Goal: Entertainment & Leisure: Consume media (video, audio)

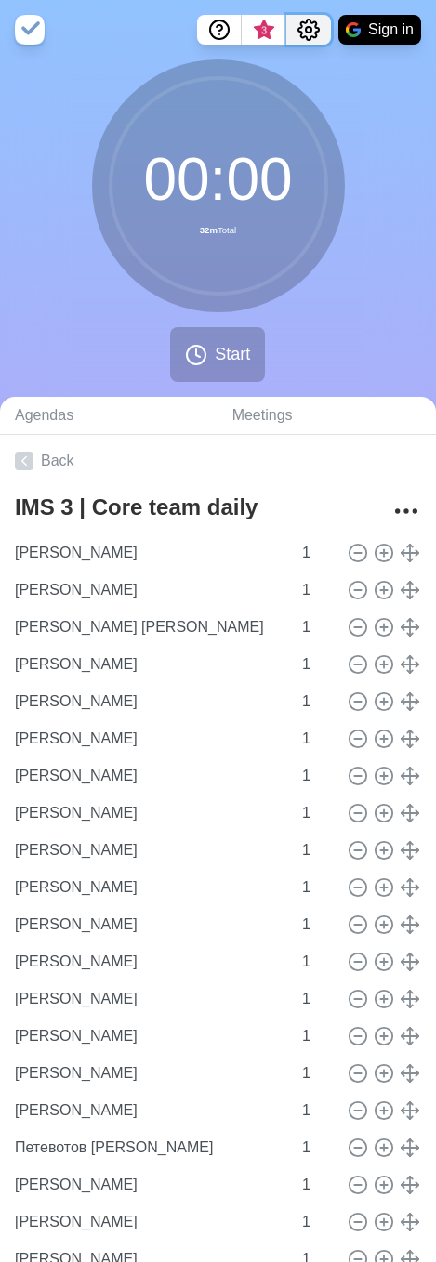
click at [303, 25] on icon "Settings" at bounding box center [308, 30] width 22 height 22
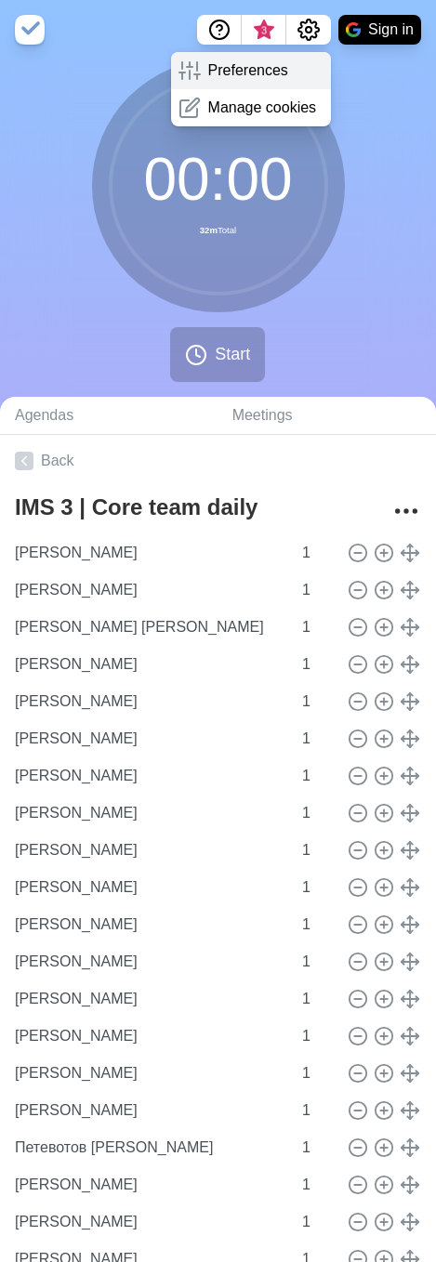
click at [285, 65] on div "Preferences" at bounding box center [251, 70] width 161 height 37
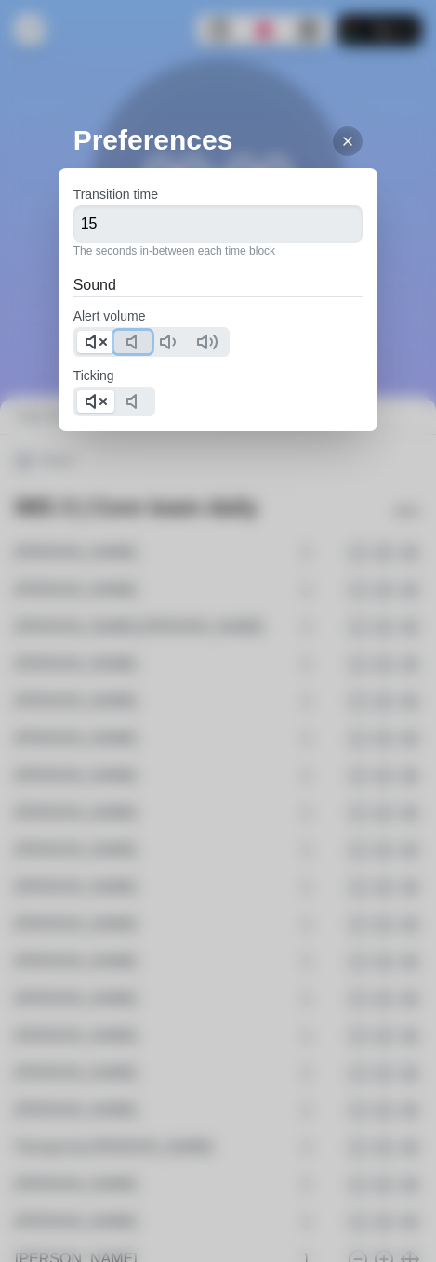
click at [127, 341] on polygon at bounding box center [131, 341] width 8 height 13
click at [100, 344] on line at bounding box center [103, 342] width 6 height 6
drag, startPoint x: 125, startPoint y: 392, endPoint x: 111, endPoint y: 400, distance: 15.8
click at [125, 394] on button at bounding box center [132, 401] width 37 height 22
click at [101, 403] on line at bounding box center [103, 402] width 6 height 6
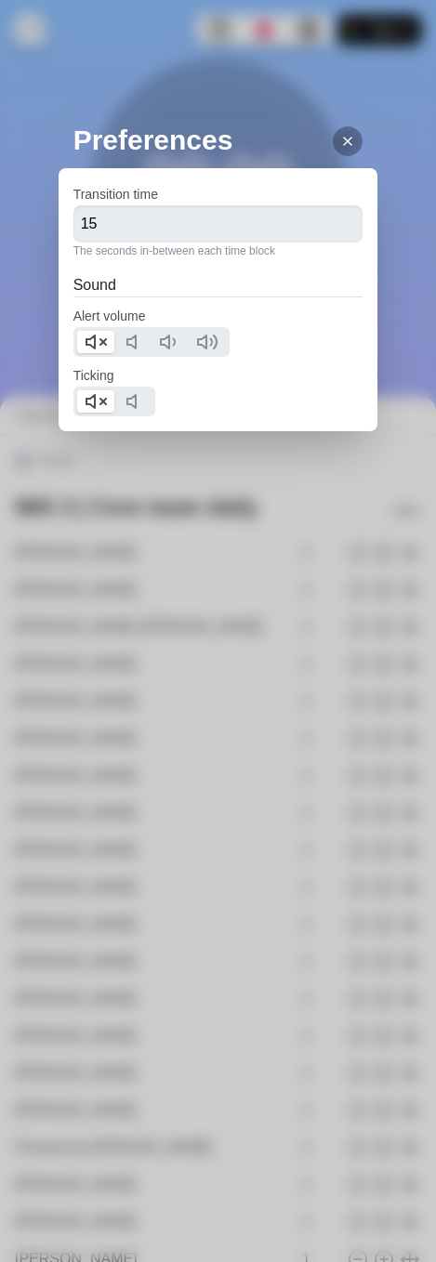
click at [340, 142] on icon at bounding box center [347, 141] width 15 height 15
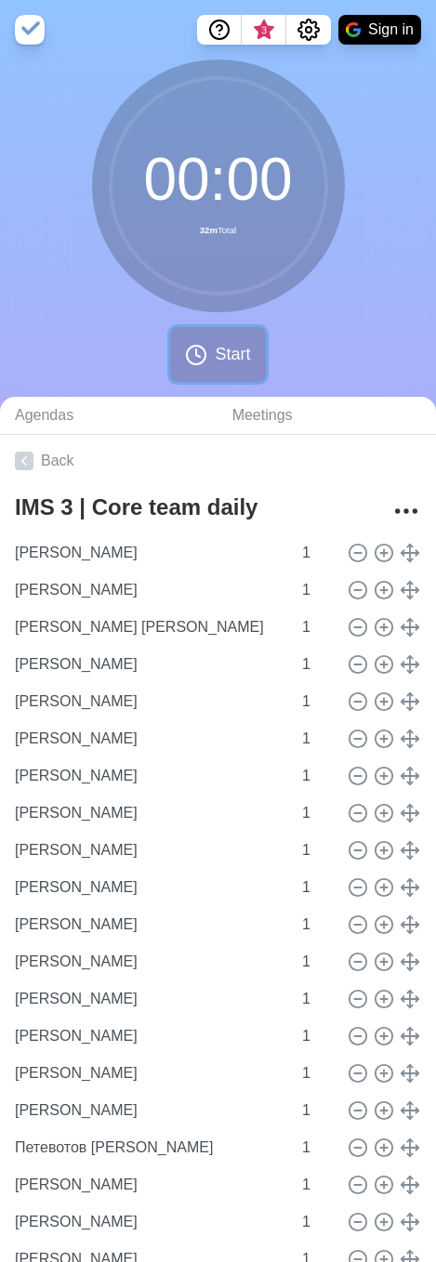
click at [202, 351] on icon at bounding box center [196, 355] width 22 height 22
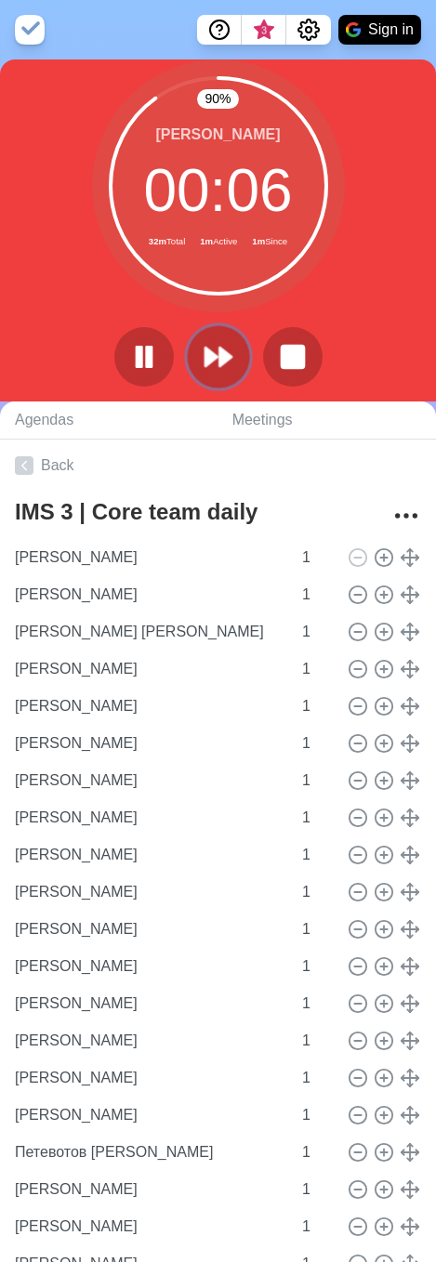
click at [229, 350] on icon at bounding box center [219, 357] width 32 height 32
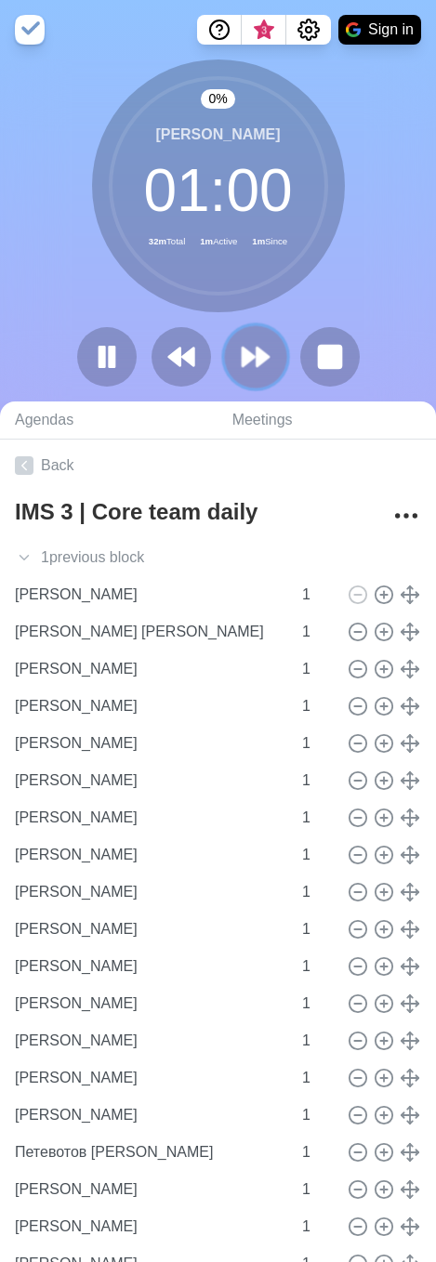
click at [229, 351] on button at bounding box center [255, 356] width 62 height 62
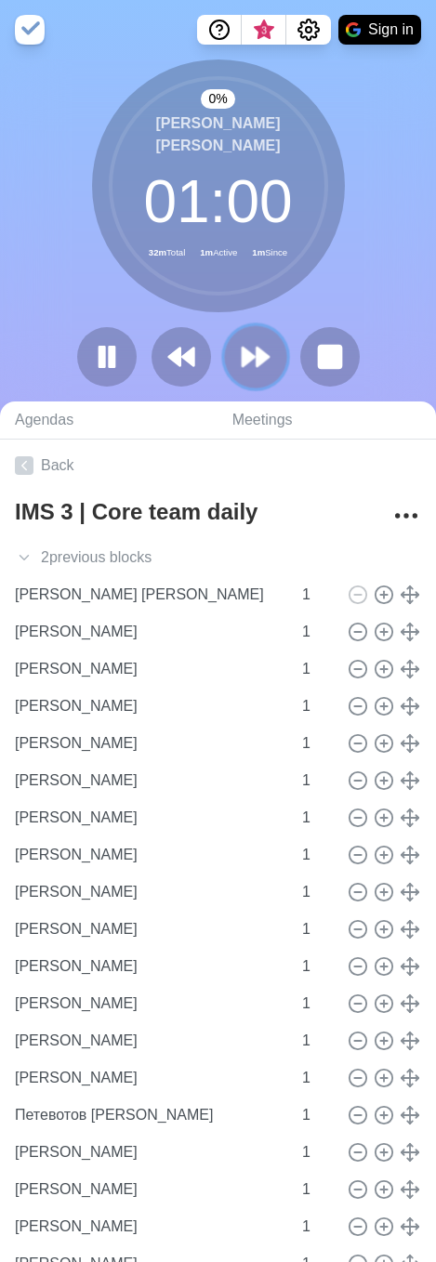
click at [229, 351] on button at bounding box center [255, 356] width 62 height 62
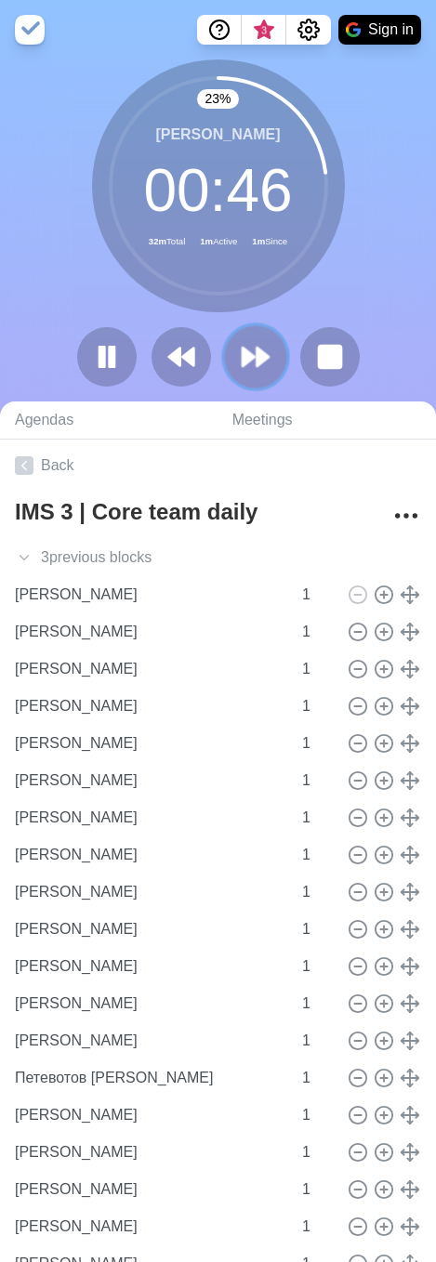
click at [257, 360] on polygon at bounding box center [262, 357] width 12 height 19
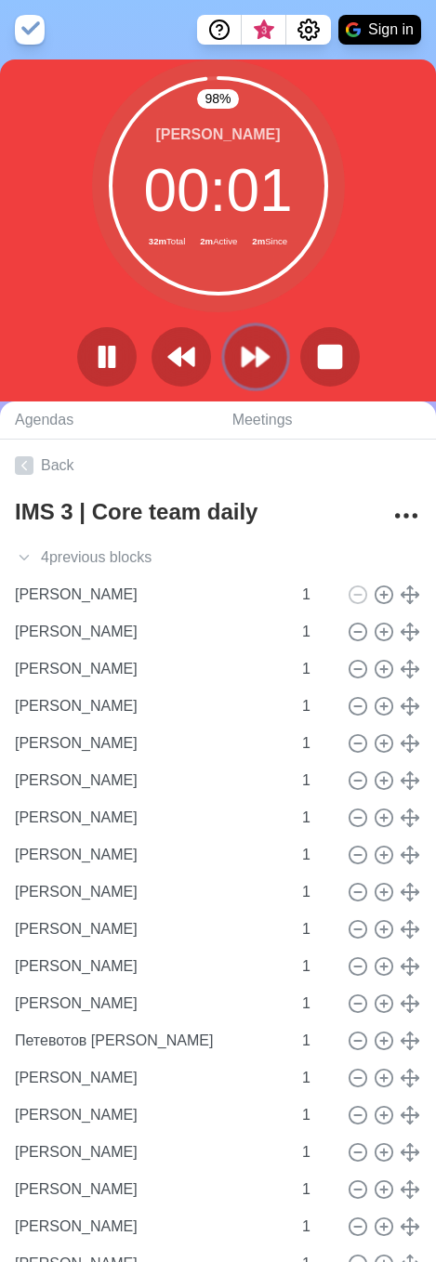
click at [276, 364] on button at bounding box center [255, 356] width 62 height 62
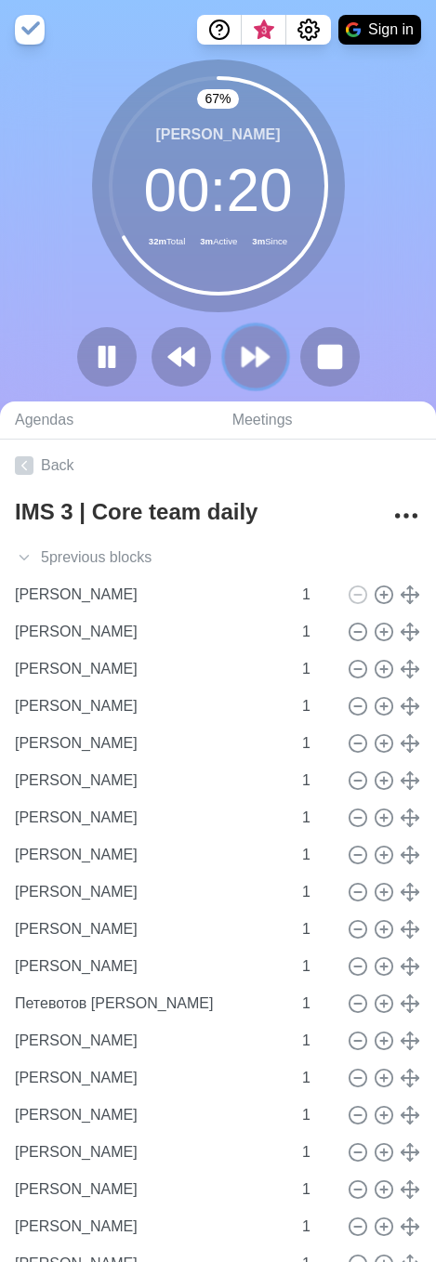
click at [247, 361] on polygon at bounding box center [249, 357] width 12 height 19
click at [262, 353] on polygon at bounding box center [262, 357] width 12 height 19
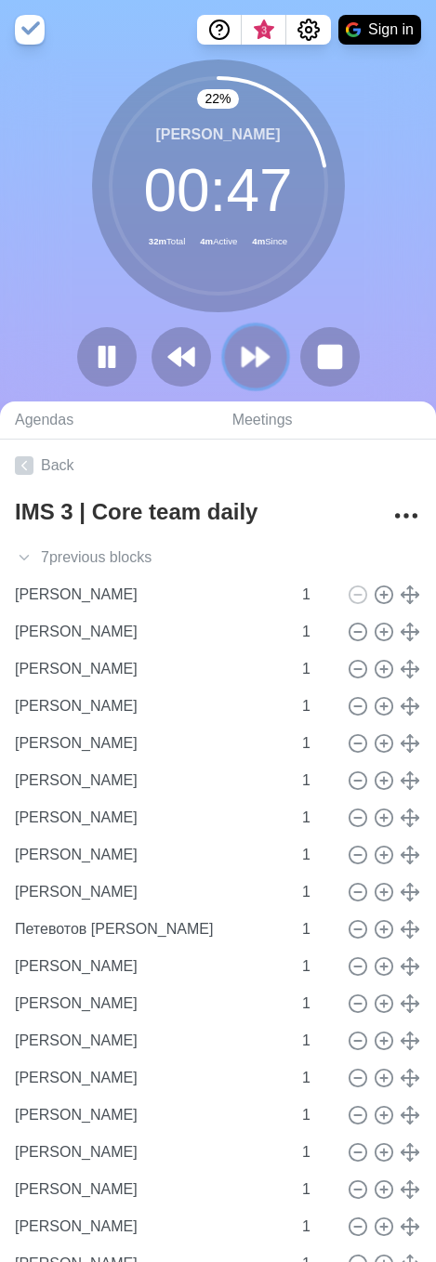
click at [252, 367] on icon at bounding box center [256, 357] width 32 height 32
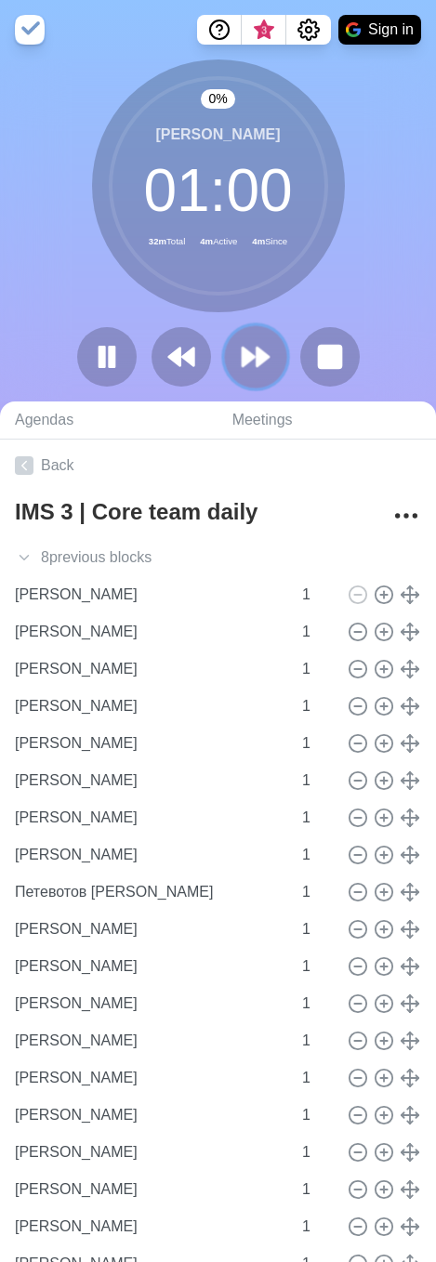
click at [252, 367] on icon at bounding box center [256, 357] width 32 height 32
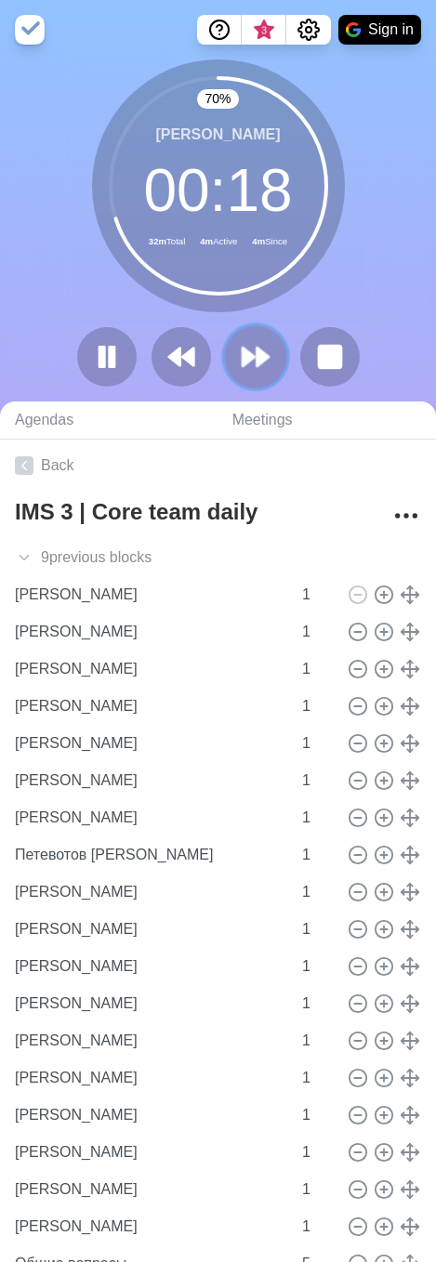
click at [266, 360] on polygon at bounding box center [262, 357] width 12 height 19
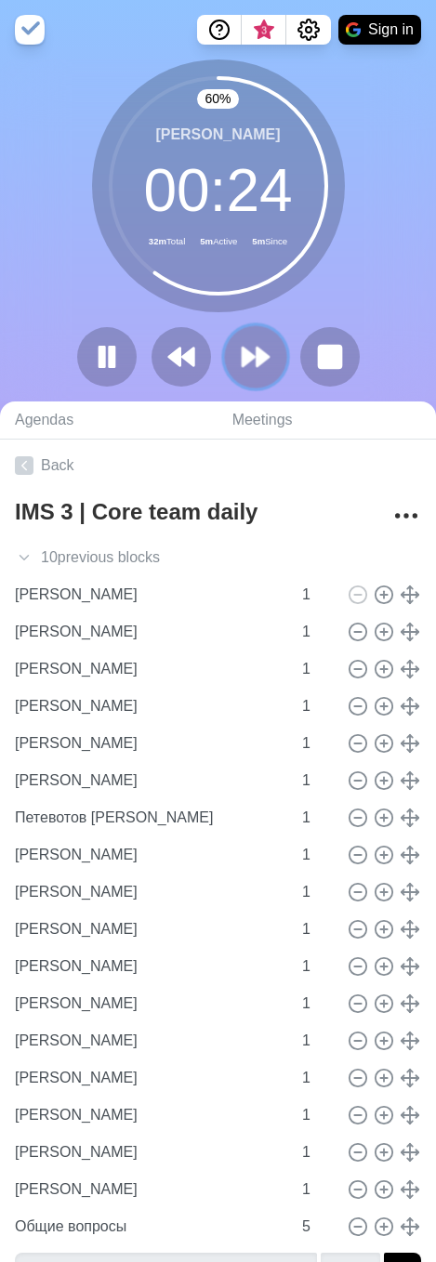
click at [278, 358] on button at bounding box center [255, 356] width 62 height 62
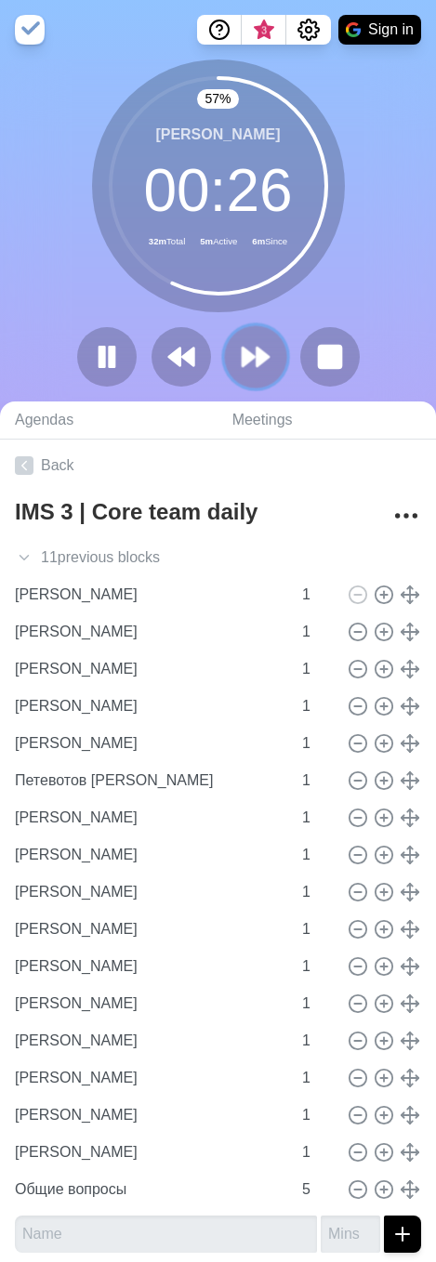
click at [258, 341] on icon at bounding box center [256, 357] width 32 height 32
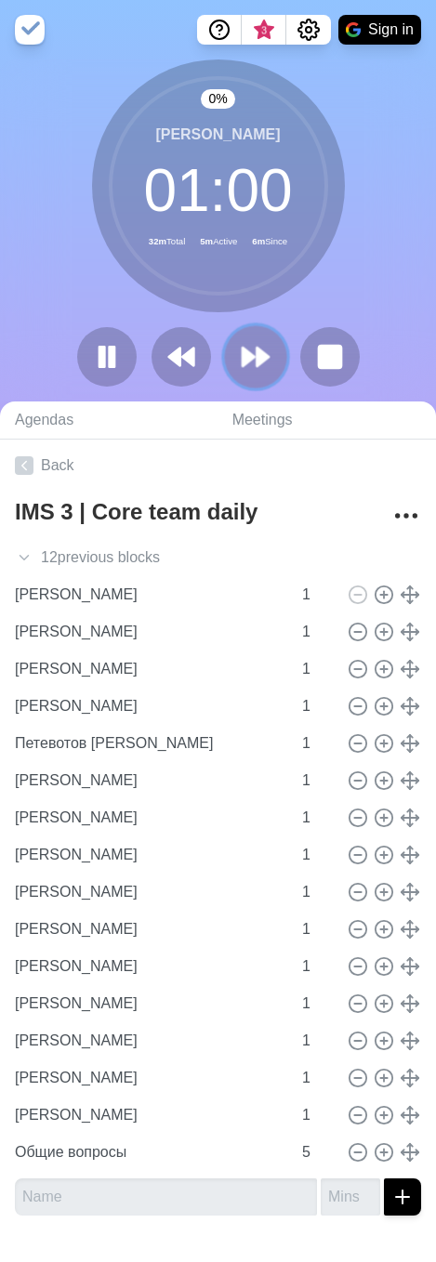
click at [258, 347] on icon at bounding box center [256, 357] width 32 height 32
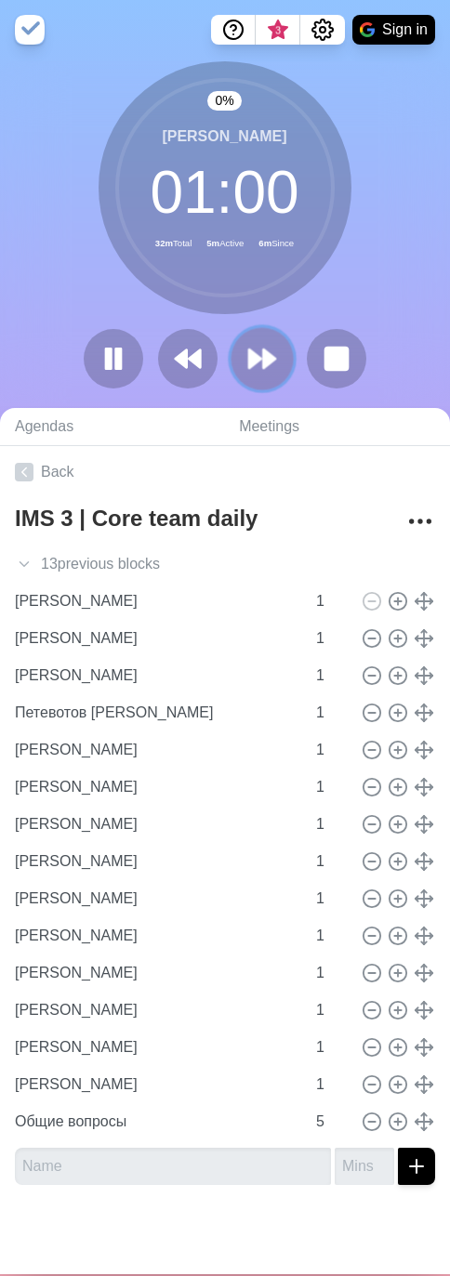
click at [258, 347] on icon at bounding box center [262, 359] width 32 height 32
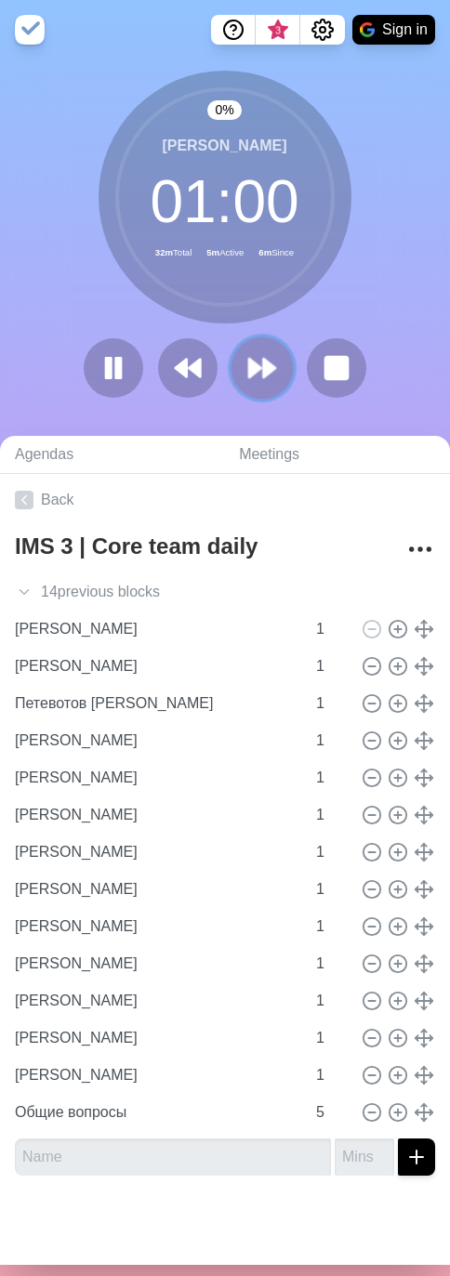
click at [258, 348] on button at bounding box center [261, 368] width 62 height 62
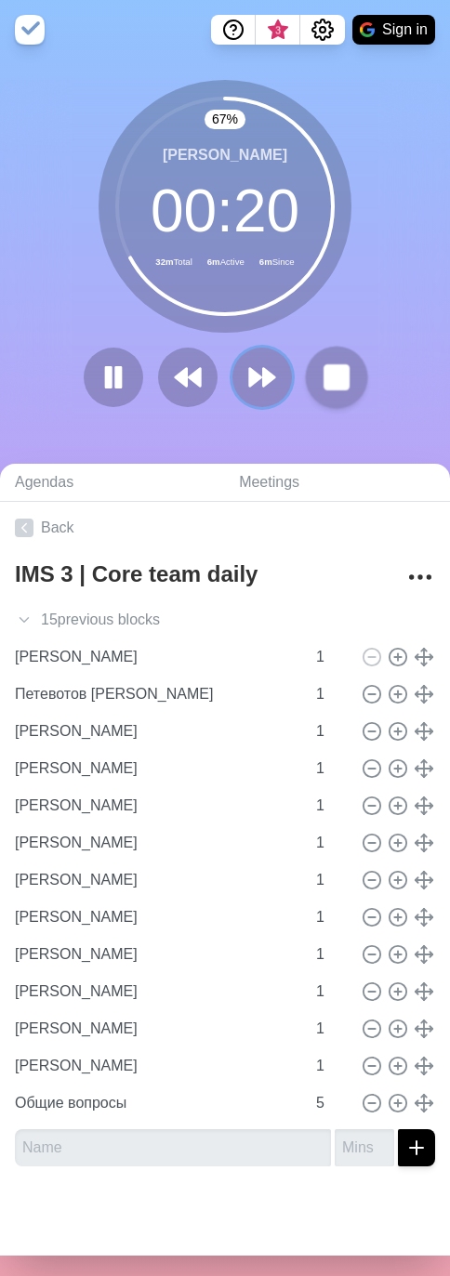
drag, startPoint x: 260, startPoint y: 374, endPoint x: 331, endPoint y: 374, distance: 70.6
click at [263, 374] on polygon at bounding box center [268, 378] width 11 height 18
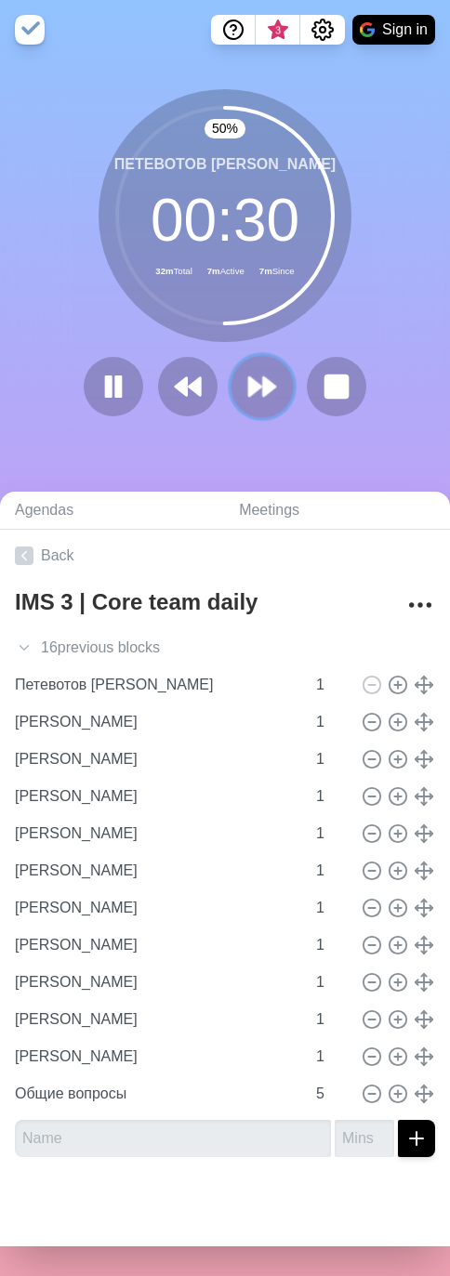
click at [254, 394] on icon at bounding box center [262, 387] width 32 height 32
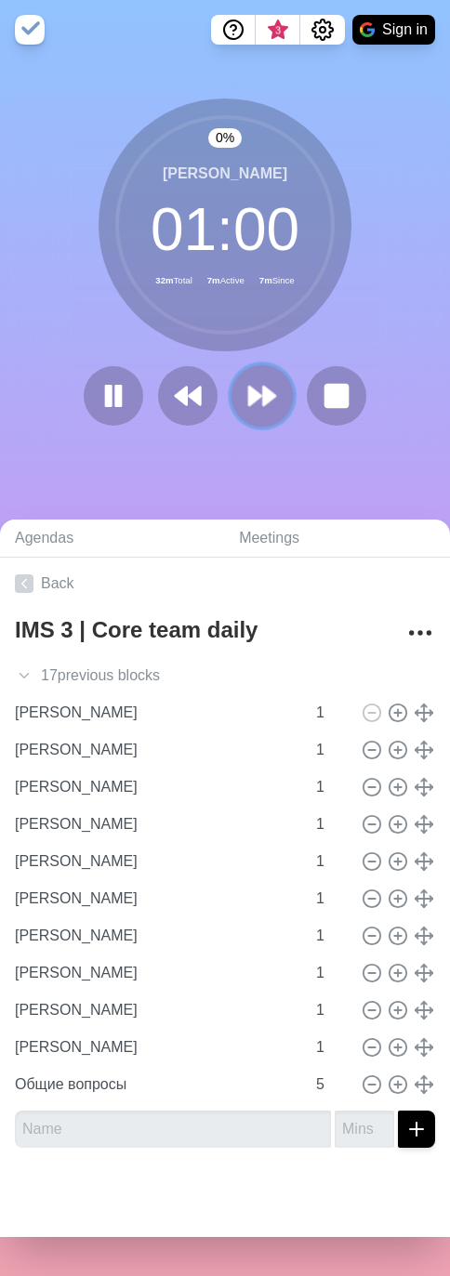
click at [255, 389] on icon at bounding box center [262, 396] width 32 height 32
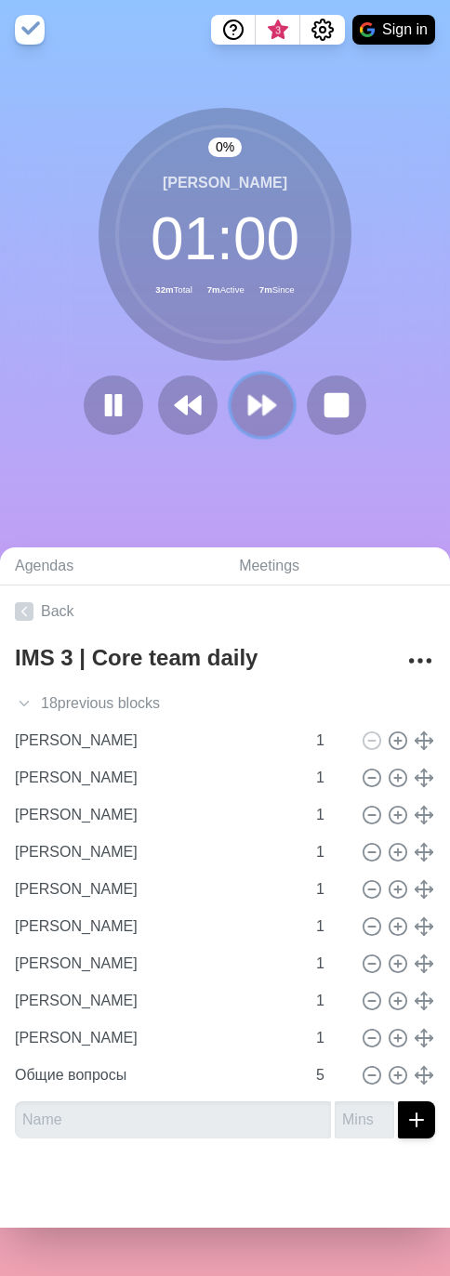
click at [255, 389] on button at bounding box center [261, 405] width 62 height 62
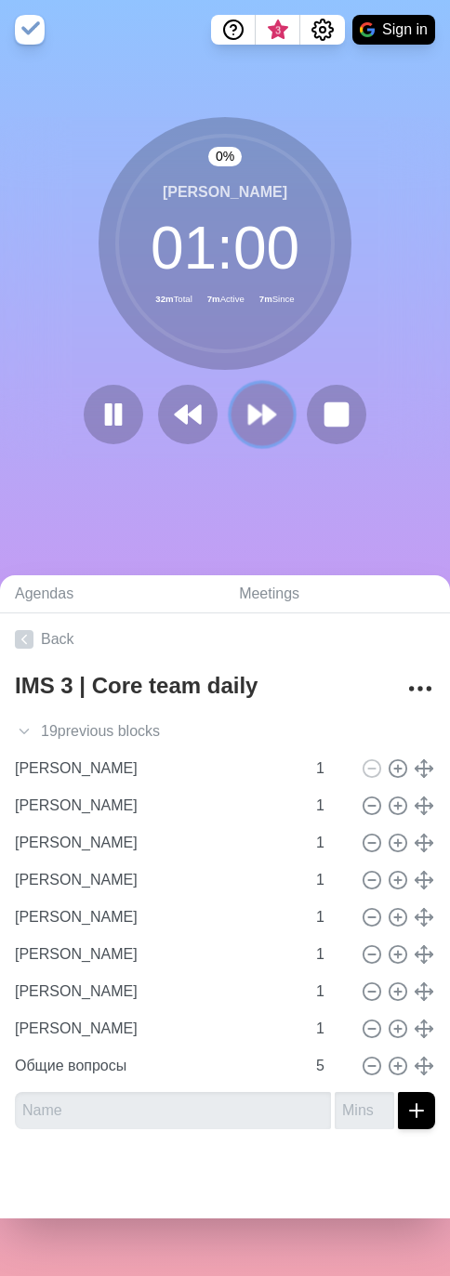
click at [255, 389] on button at bounding box center [261, 415] width 62 height 62
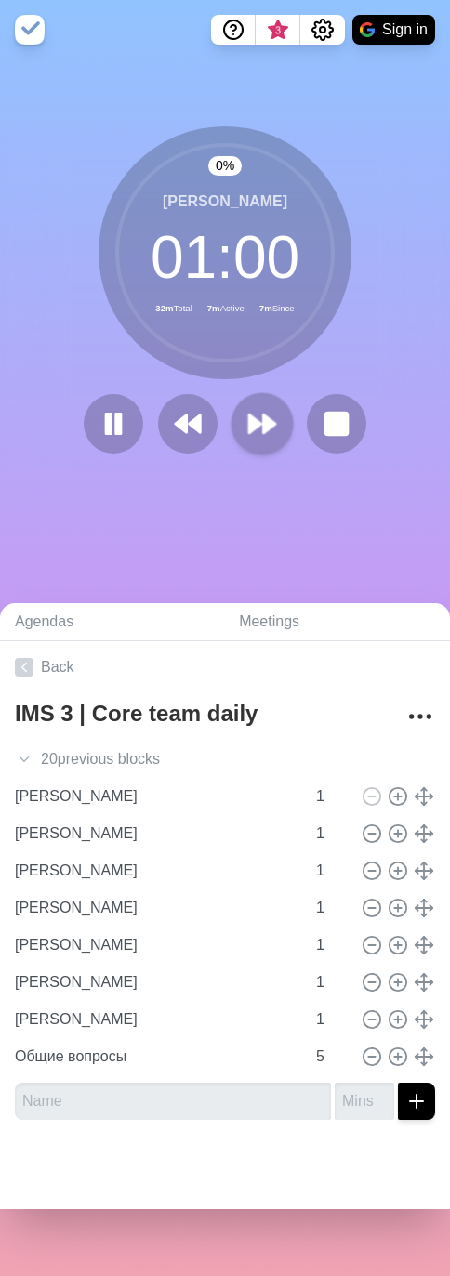
click at [255, 389] on div "0 % [PERSON_NAME] 01 : 00 32m Total 7m Active 7m Since" at bounding box center [225, 297] width 450 height 342
click at [256, 396] on button at bounding box center [261, 423] width 59 height 59
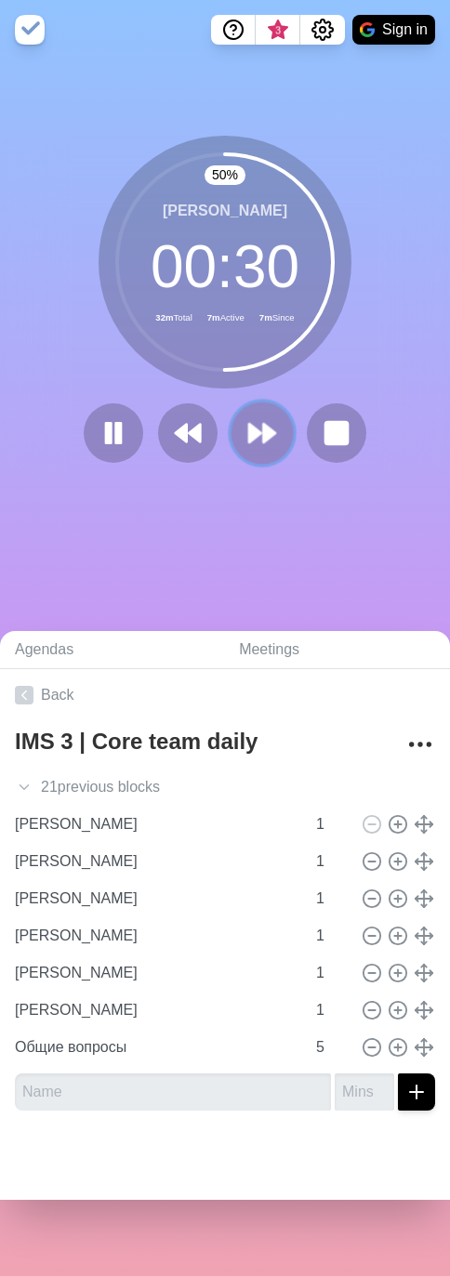
click at [257, 416] on button at bounding box center [261, 433] width 62 height 62
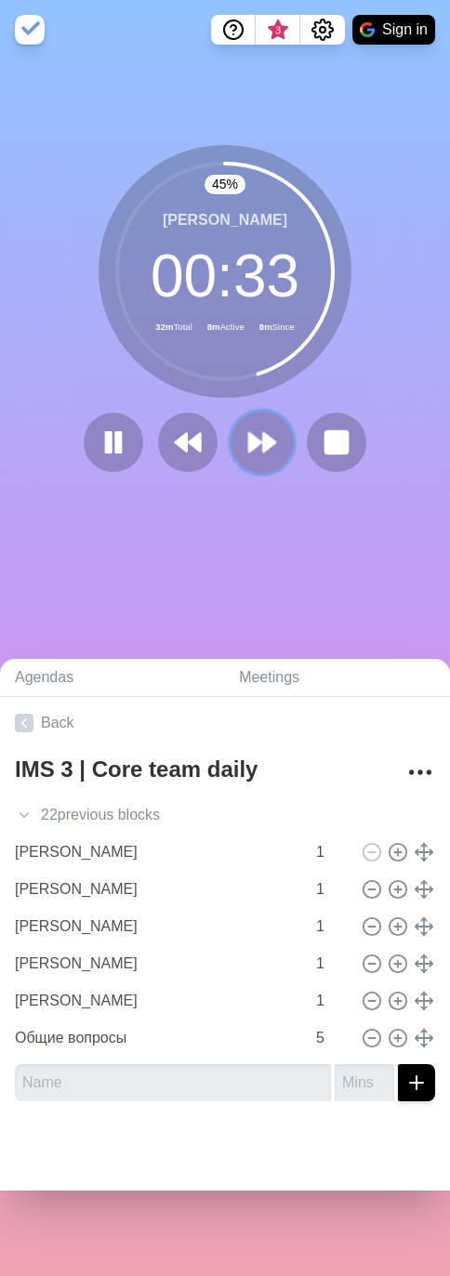
click at [246, 457] on icon at bounding box center [262, 442] width 32 height 32
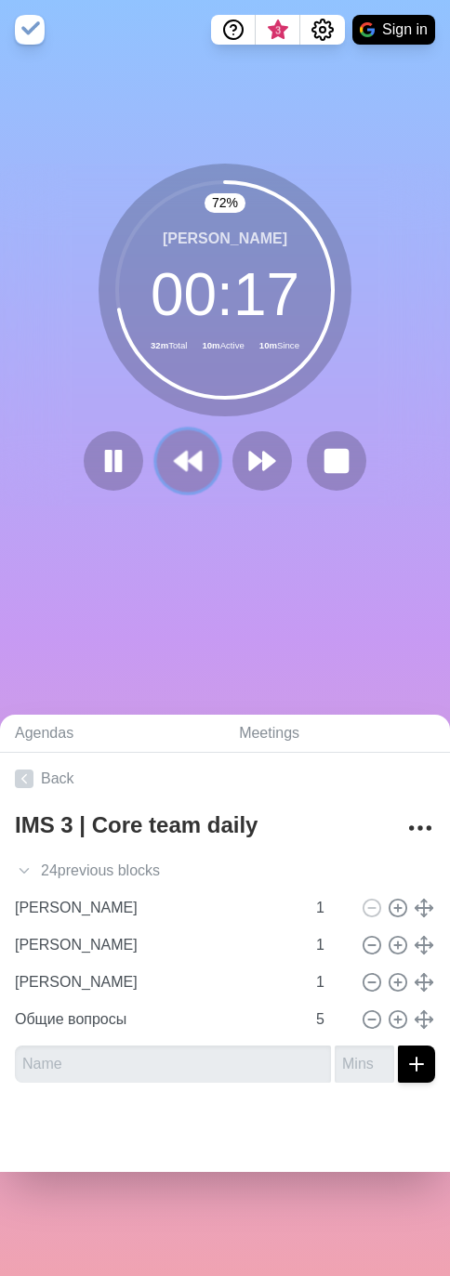
click at [178, 474] on icon at bounding box center [188, 461] width 32 height 32
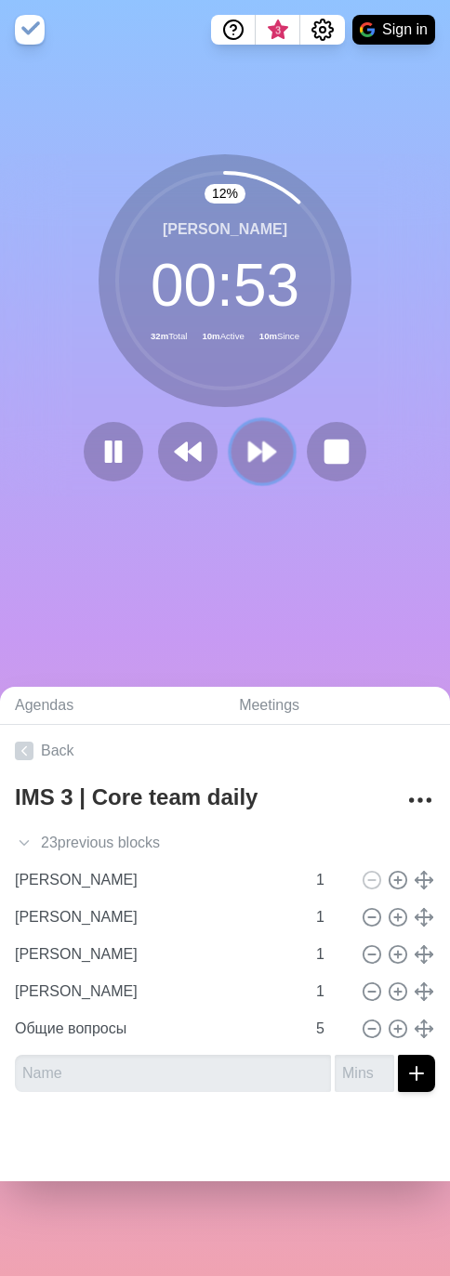
click at [255, 473] on button at bounding box center [261, 452] width 62 height 62
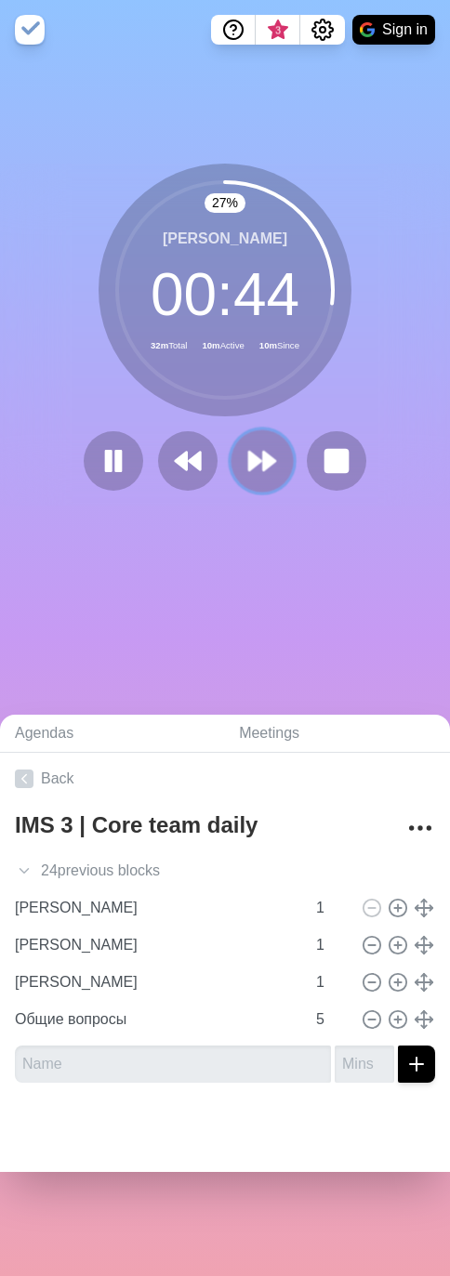
click at [255, 472] on icon at bounding box center [262, 461] width 32 height 32
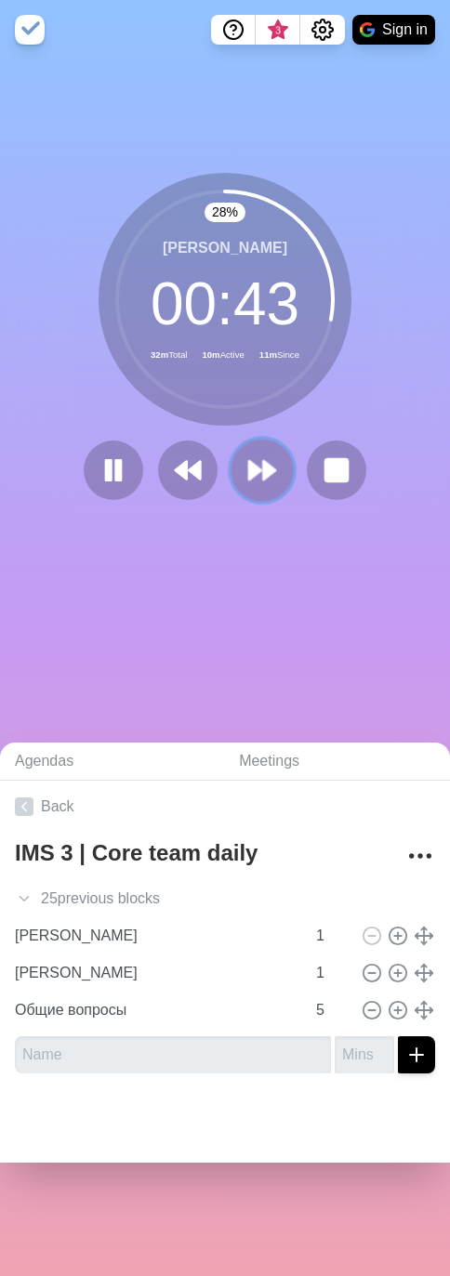
click at [246, 473] on icon at bounding box center [262, 470] width 32 height 32
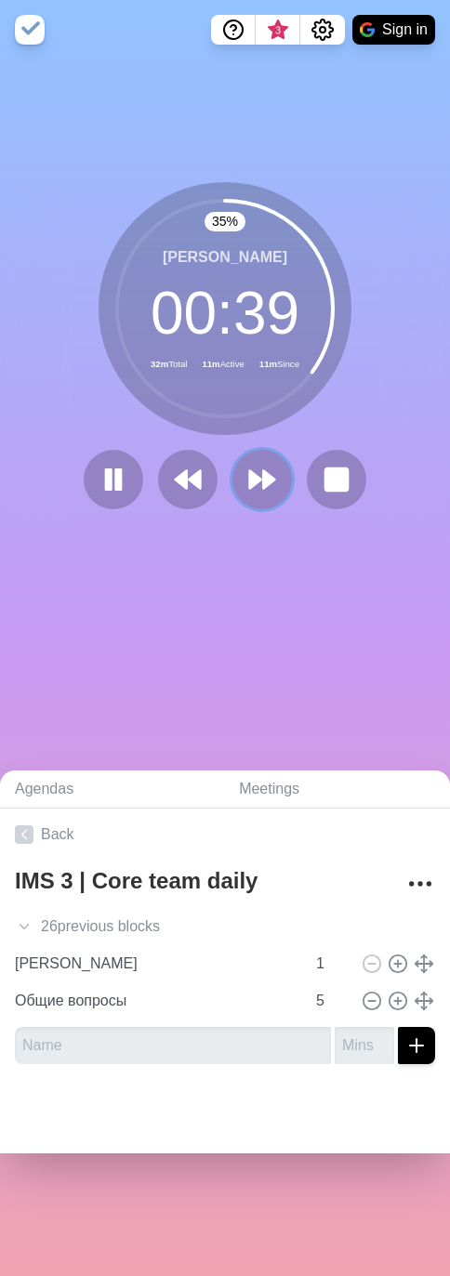
drag, startPoint x: 263, startPoint y: 470, endPoint x: 365, endPoint y: 472, distance: 102.2
click at [263, 470] on icon at bounding box center [262, 480] width 30 height 30
